Goal: Check status: Check status

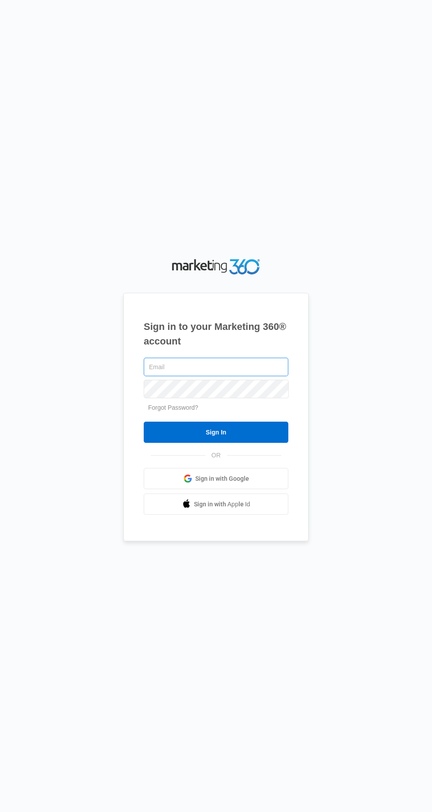
click at [264, 376] on input "text" at bounding box center [216, 367] width 145 height 19
type input "aulaf@hotmail.com"
click at [144, 422] on input "Sign In" at bounding box center [216, 432] width 145 height 21
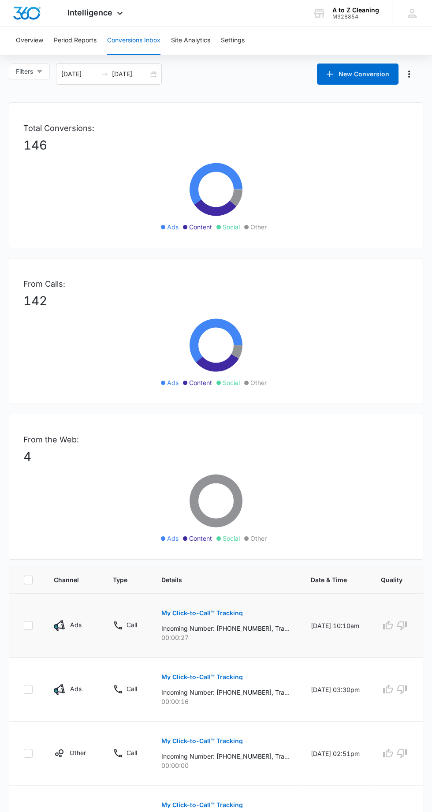
click at [218, 613] on p "My Click-to-Call™ Tracking" at bounding box center [202, 613] width 82 height 6
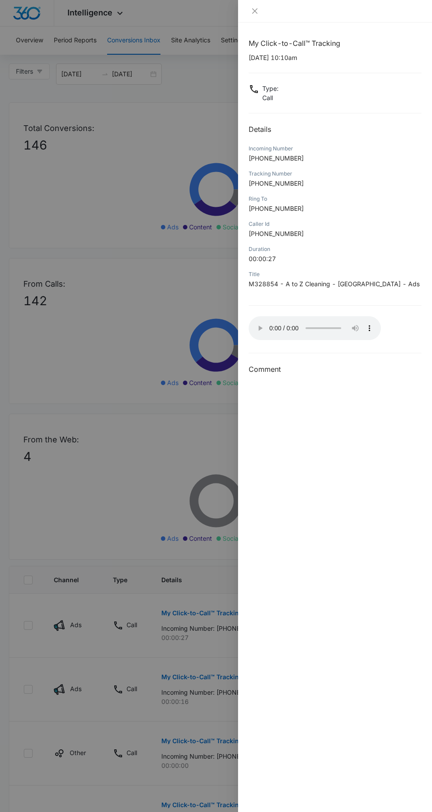
click at [242, 325] on div "My Click-to-Call™ Tracking [DATE] 10:10am Type : Call Details Incoming Number […" at bounding box center [335, 416] width 194 height 789
click at [290, 376] on div "My Click-to-Call™ Tracking [DATE] 10:10am Type : Call Details Incoming Number […" at bounding box center [335, 416] width 194 height 789
click at [332, 378] on div "My Click-to-Call™ Tracking [DATE] 10:10am Type : Call Details Incoming Number […" at bounding box center [335, 416] width 194 height 789
click at [287, 365] on h3 "Comment" at bounding box center [335, 369] width 173 height 11
click at [291, 382] on div "My Click-to-Call™ Tracking [DATE] 10:10am Type : Call Details Incoming Number […" at bounding box center [335, 416] width 194 height 789
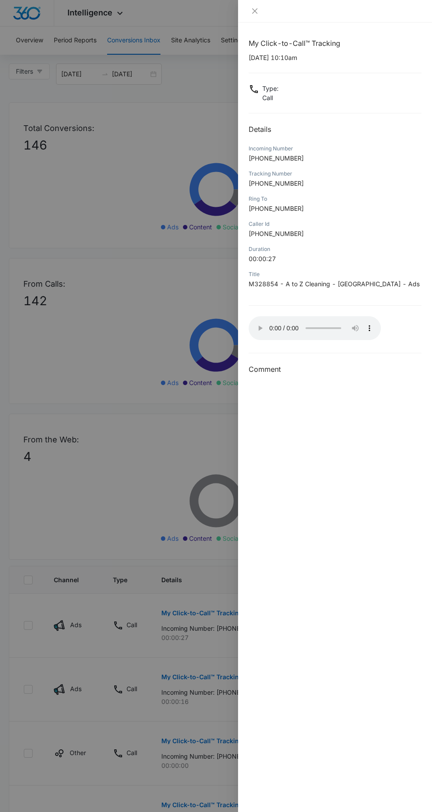
click at [287, 378] on div "My Click-to-Call™ Tracking [DATE] 10:10am Type : Call Details Incoming Number […" at bounding box center [335, 416] width 194 height 789
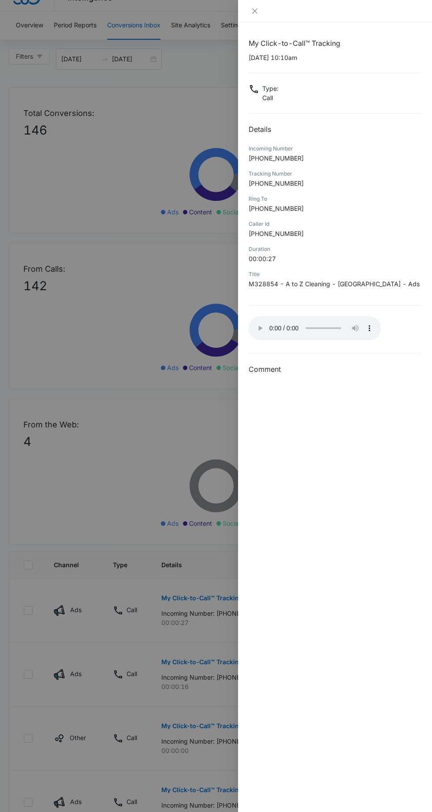
scroll to position [23, 0]
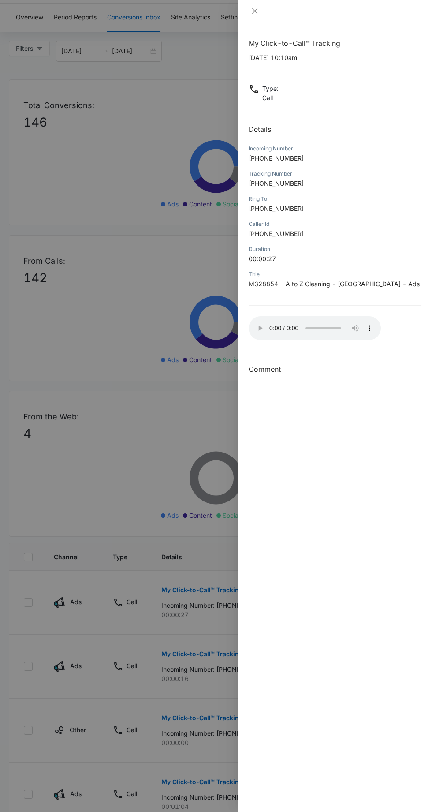
click at [260, 356] on div "My Click-to-Call™ Tracking [DATE] 10:10am Type : Call Details Incoming Number […" at bounding box center [335, 206] width 173 height 337
click at [277, 370] on h3 "Comment" at bounding box center [335, 369] width 173 height 11
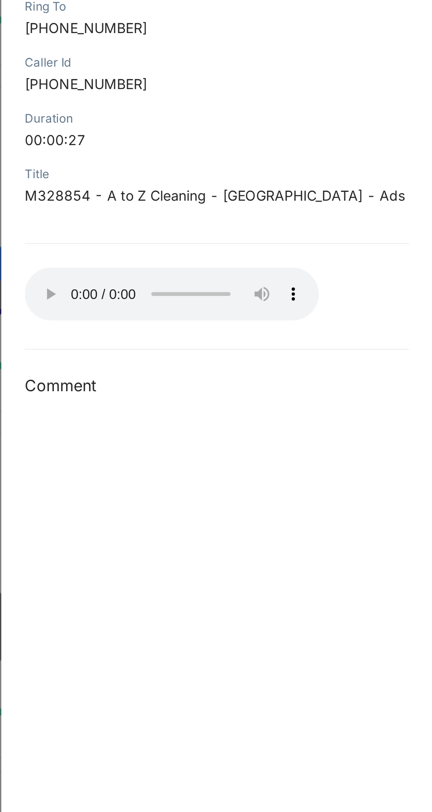
click at [363, 367] on h3 "Comment" at bounding box center [335, 369] width 173 height 11
click at [389, 368] on h3 "Comment" at bounding box center [335, 369] width 173 height 11
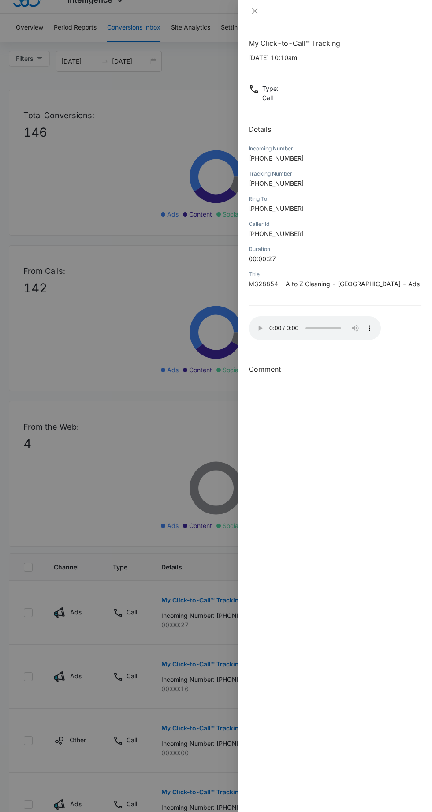
scroll to position [32, 0]
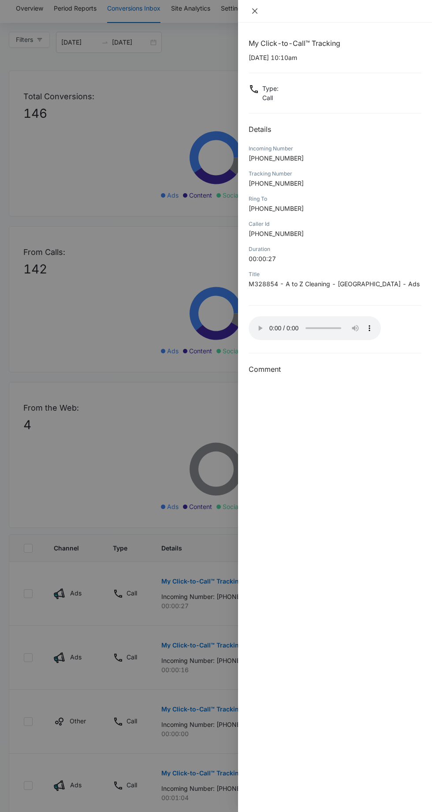
click at [251, 7] on button "Close" at bounding box center [255, 11] width 12 height 8
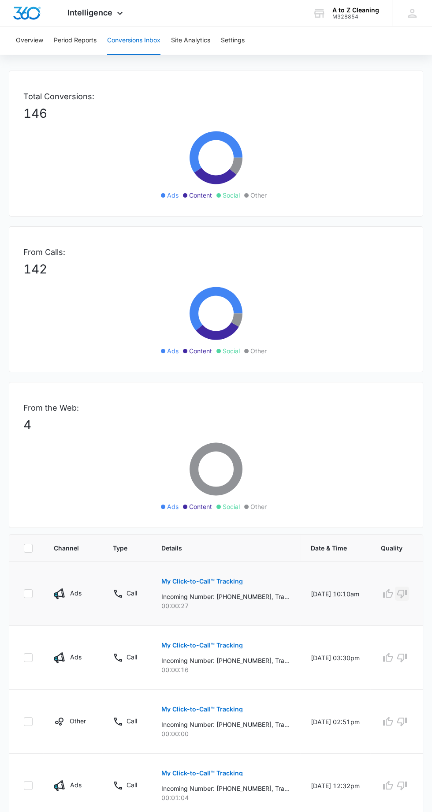
click at [401, 592] on icon "button" at bounding box center [402, 593] width 11 height 11
click at [265, 596] on p "Incoming Number: [PHONE_NUMBER], Tracking Number: [PHONE_NUMBER], Ring To: [PHO…" at bounding box center [225, 596] width 128 height 9
click at [262, 605] on p "00:00:27" at bounding box center [225, 605] width 128 height 9
click at [60, 586] on td "Ads" at bounding box center [72, 594] width 59 height 64
click at [239, 580] on p "My Click-to-Call™ Tracking" at bounding box center [202, 581] width 82 height 6
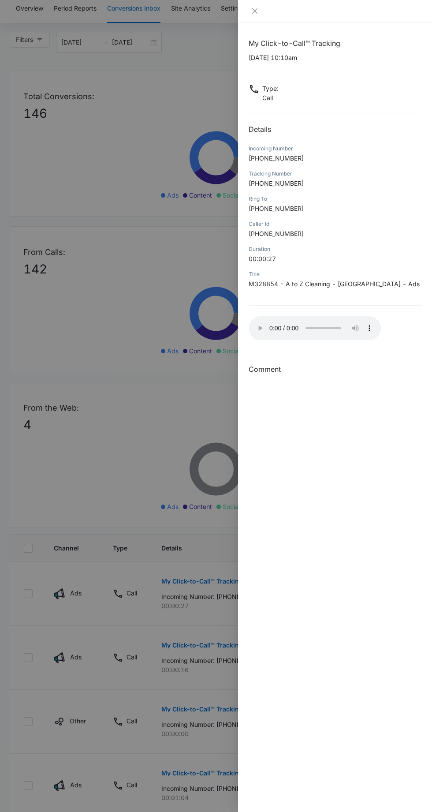
click at [286, 375] on div "My Click-to-Call™ Tracking [DATE] 10:10am Type : Call Details Incoming Number […" at bounding box center [335, 416] width 194 height 789
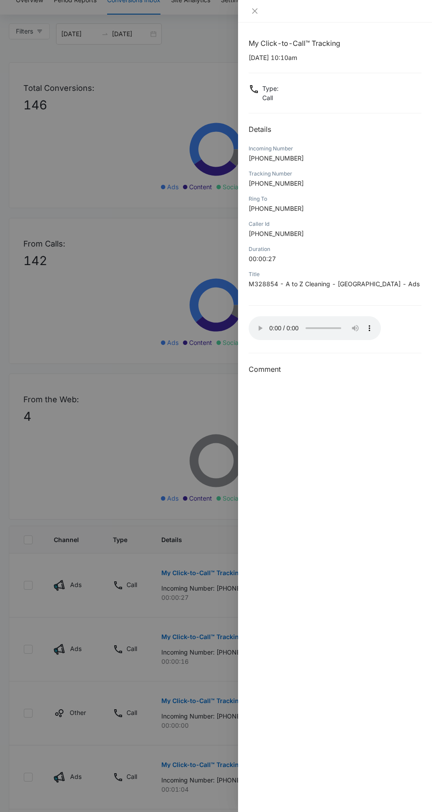
scroll to position [45, 0]
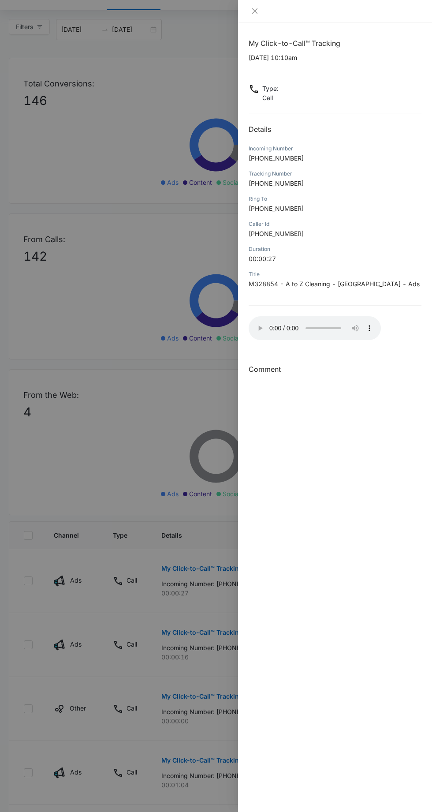
click at [261, 6] on div at bounding box center [335, 11] width 194 height 22
click at [247, 11] on div at bounding box center [335, 11] width 194 height 22
